Goal: Information Seeking & Learning: Learn about a topic

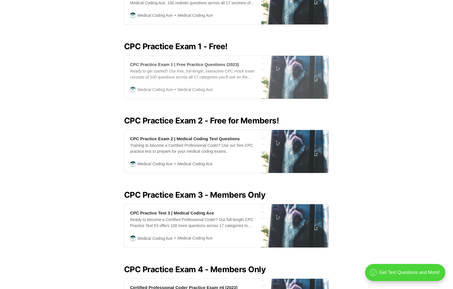
click at [209, 77] on div "CPC Practice Exam 1 | Free Practice Questions (2023) Ready to get started? Our …" at bounding box center [192, 77] width 137 height 43
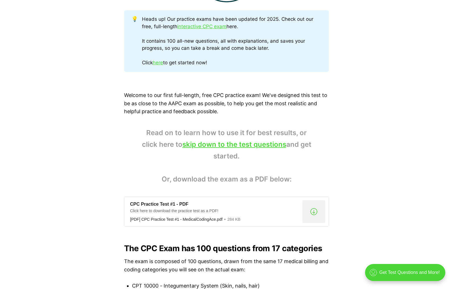
scroll to position [313, 0]
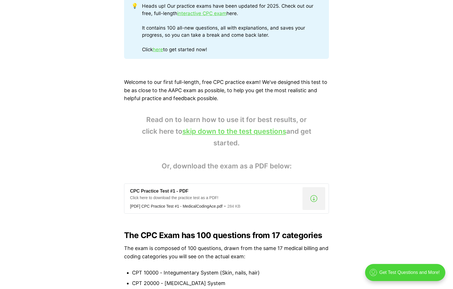
click at [263, 132] on link "skip down to the test questions" at bounding box center [234, 131] width 104 height 8
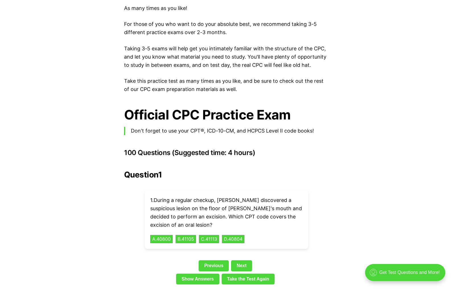
scroll to position [1134, 0]
